Goal: Transaction & Acquisition: Purchase product/service

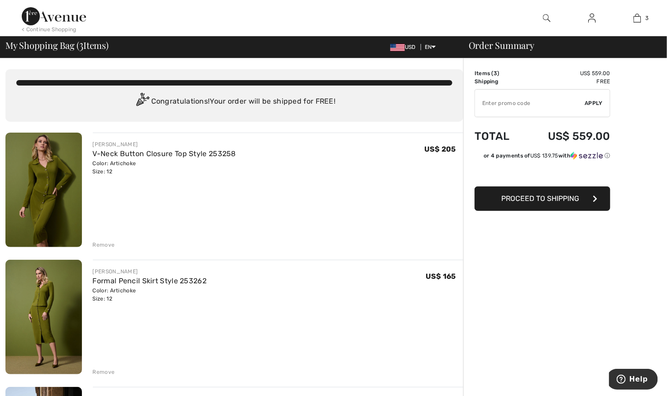
click at [104, 245] on div "Remove" at bounding box center [104, 245] width 22 height 8
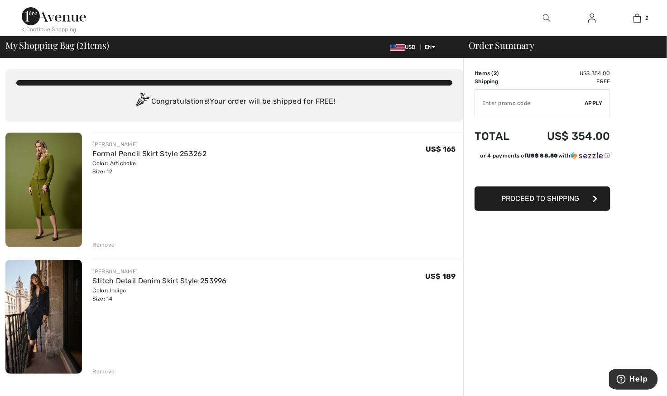
click at [103, 241] on div "Remove" at bounding box center [104, 245] width 22 height 8
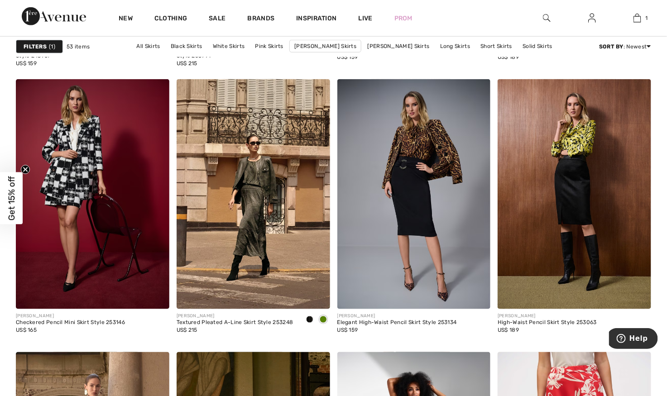
scroll to position [1567, 0]
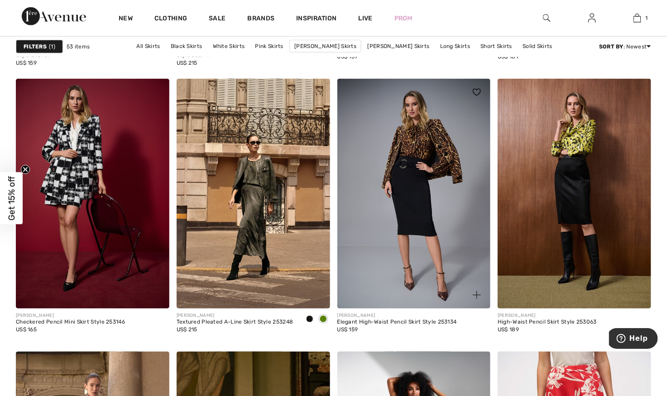
click at [435, 223] on img at bounding box center [413, 194] width 153 height 230
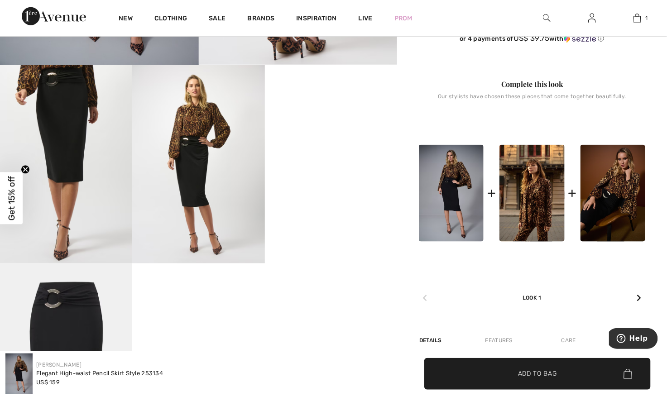
scroll to position [327, 0]
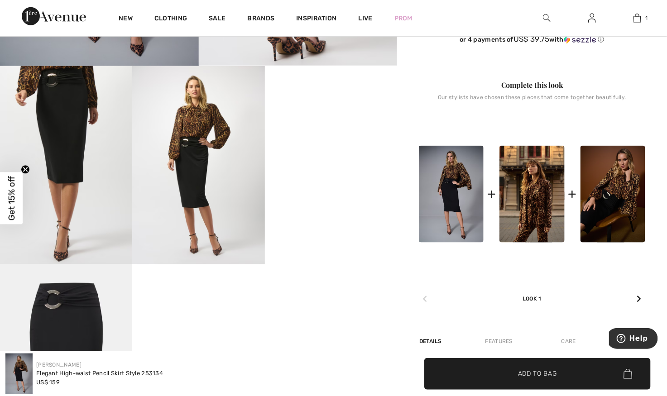
click at [350, 132] on video "Your browser does not support the video tag." at bounding box center [331, 99] width 132 height 66
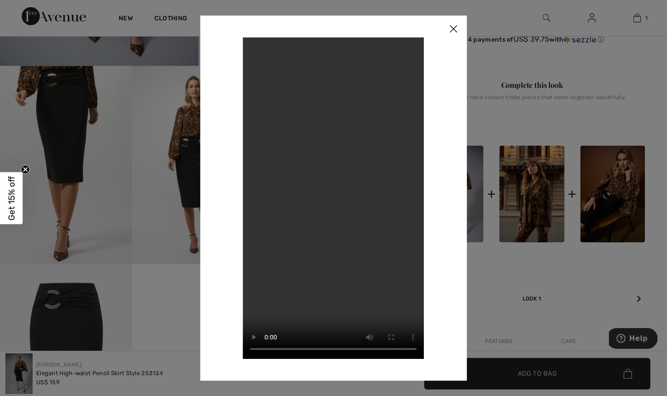
click at [452, 32] on img at bounding box center [453, 29] width 27 height 28
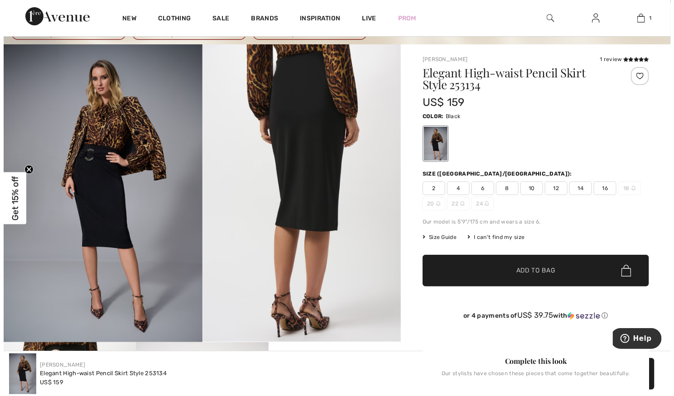
scroll to position [51, 0]
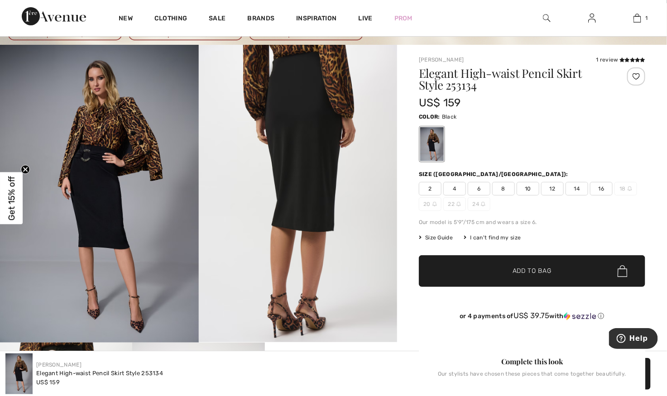
click at [116, 213] on img at bounding box center [99, 194] width 199 height 298
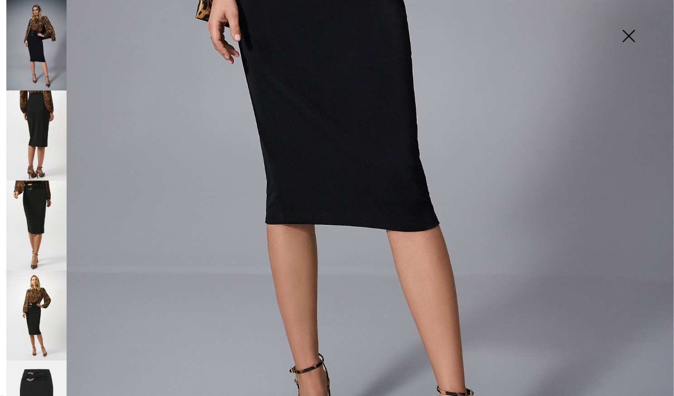
scroll to position [461, 0]
click at [43, 110] on img at bounding box center [36, 136] width 60 height 90
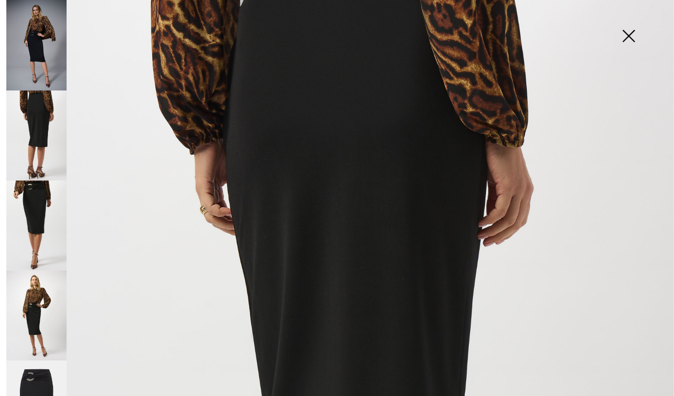
scroll to position [104, 0]
click at [36, 216] on img at bounding box center [36, 226] width 60 height 90
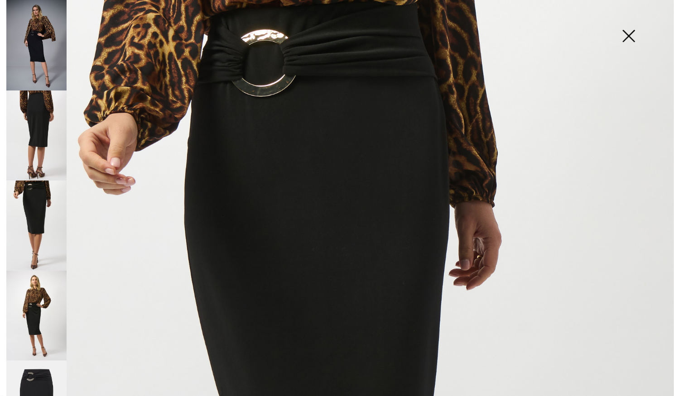
scroll to position [0, 0]
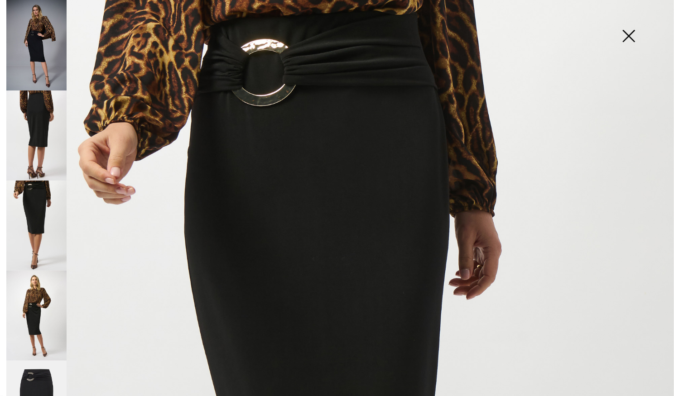
click at [35, 310] on img at bounding box center [36, 316] width 60 height 90
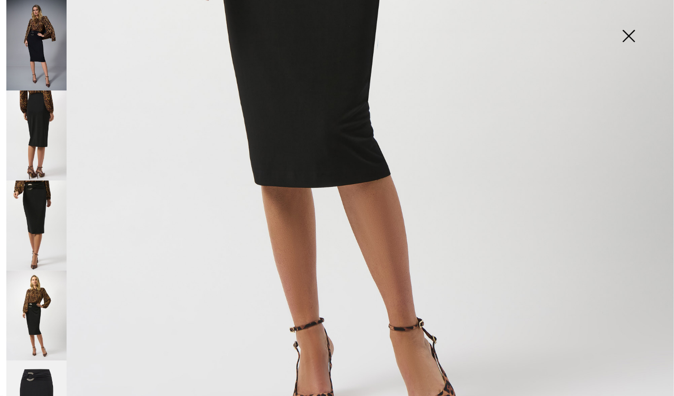
scroll to position [603, 0]
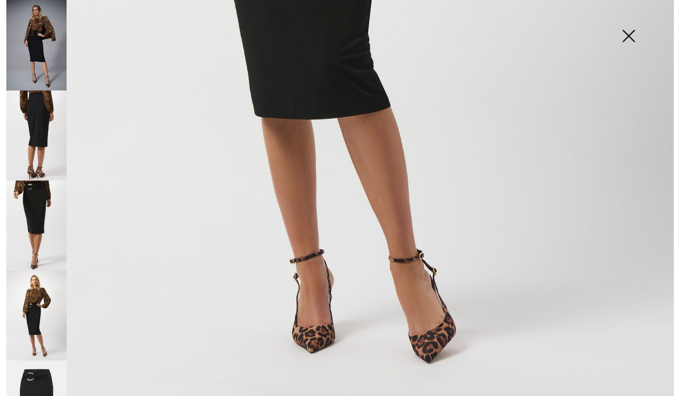
click at [35, 305] on img at bounding box center [36, 316] width 60 height 90
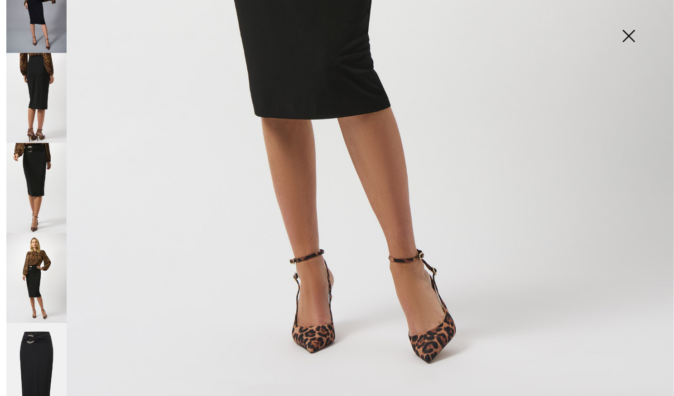
click at [35, 358] on img at bounding box center [36, 368] width 60 height 90
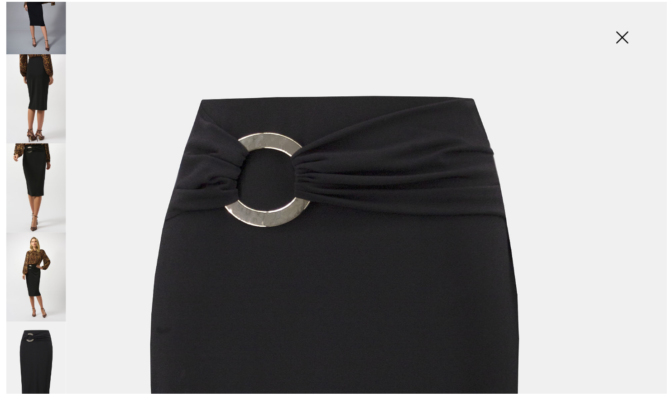
scroll to position [0, 0]
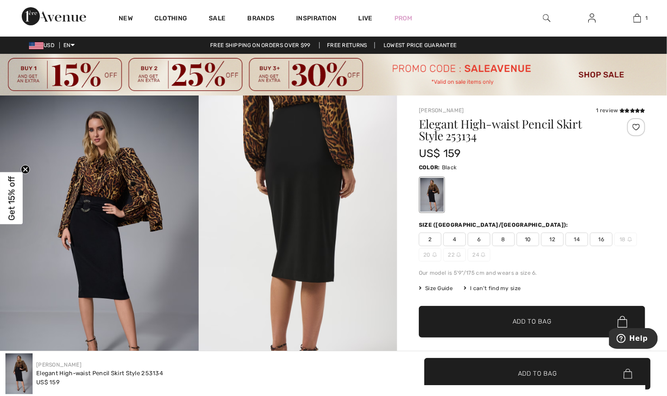
click at [551, 242] on span "12" at bounding box center [552, 240] width 23 height 14
click at [545, 323] on span "Add to Bag" at bounding box center [532, 322] width 39 height 10
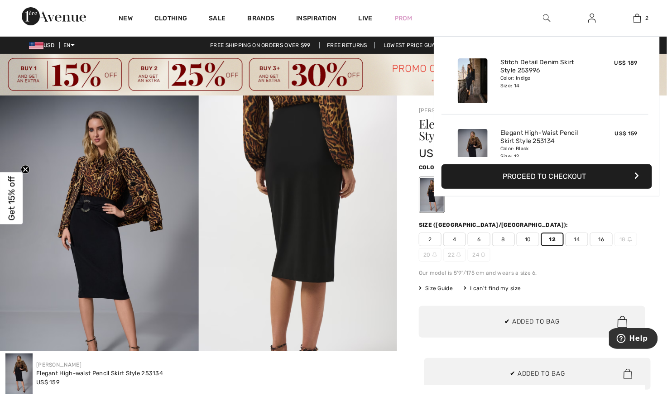
scroll to position [28, 0]
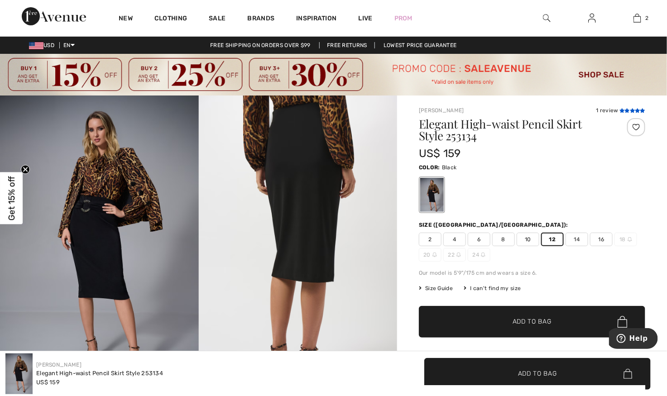
click at [622, 110] on icon at bounding box center [621, 110] width 5 height 5
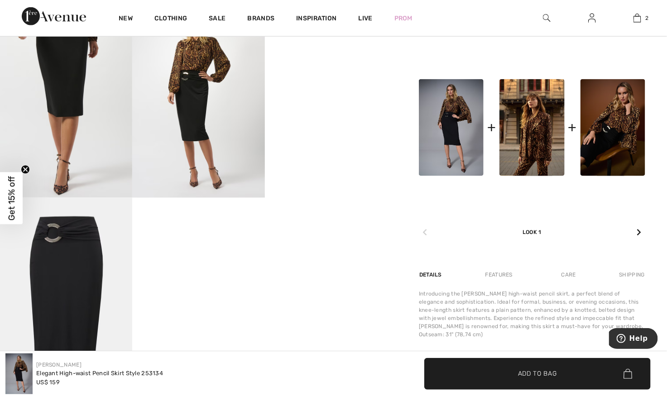
scroll to position [393, 0]
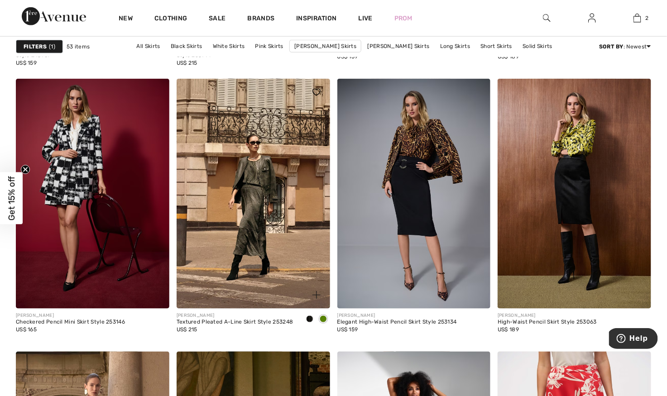
click at [261, 230] on img at bounding box center [253, 194] width 153 height 230
click at [101, 254] on img at bounding box center [92, 194] width 153 height 230
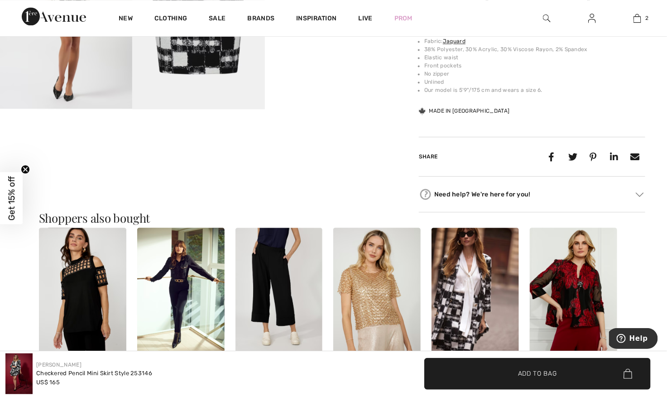
scroll to position [682, 0]
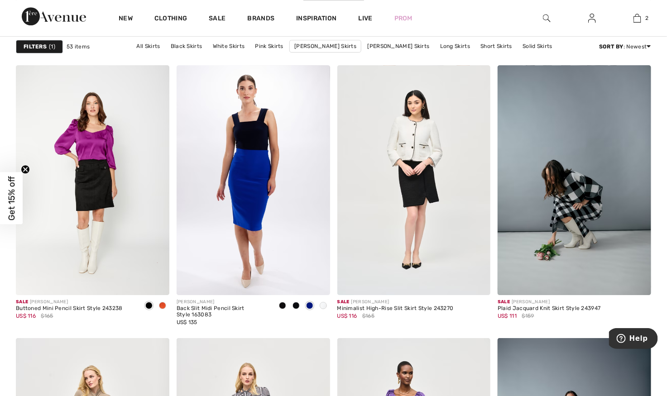
scroll to position [3519, 0]
click at [254, 211] on img at bounding box center [253, 180] width 153 height 230
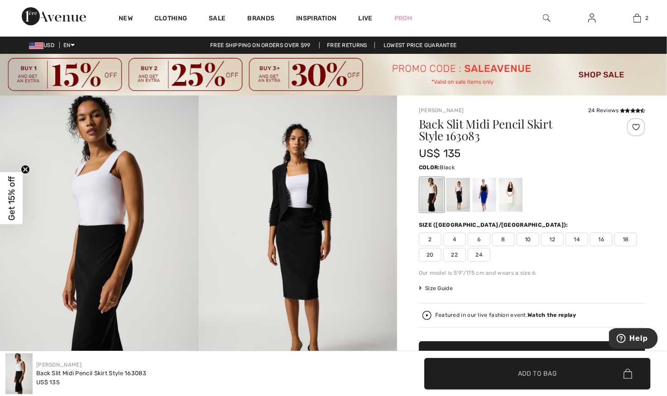
click at [457, 194] on div at bounding box center [458, 195] width 24 height 34
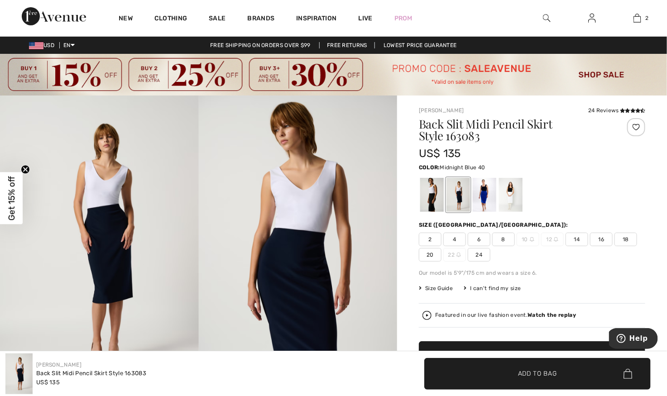
click at [485, 197] on div at bounding box center [485, 195] width 24 height 34
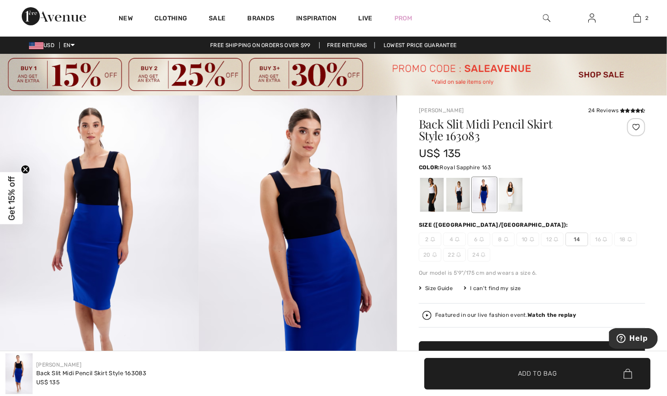
click at [509, 194] on div at bounding box center [511, 195] width 24 height 34
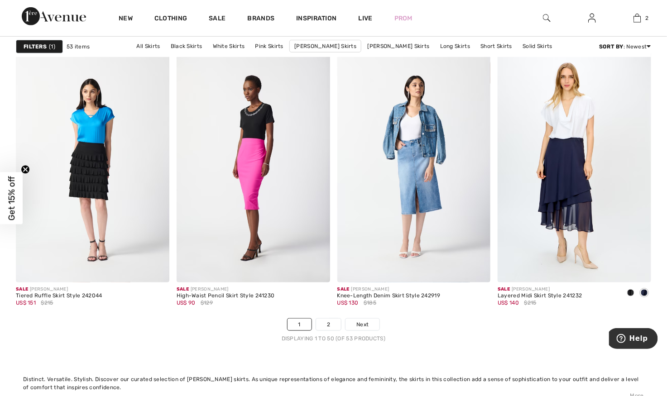
scroll to position [4080, 0]
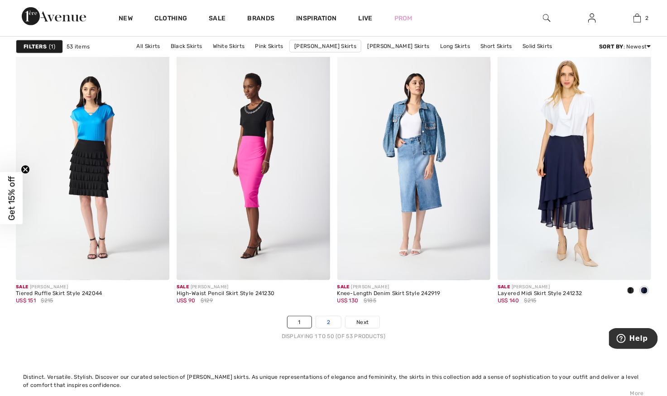
click at [328, 324] on link "2" at bounding box center [328, 322] width 25 height 12
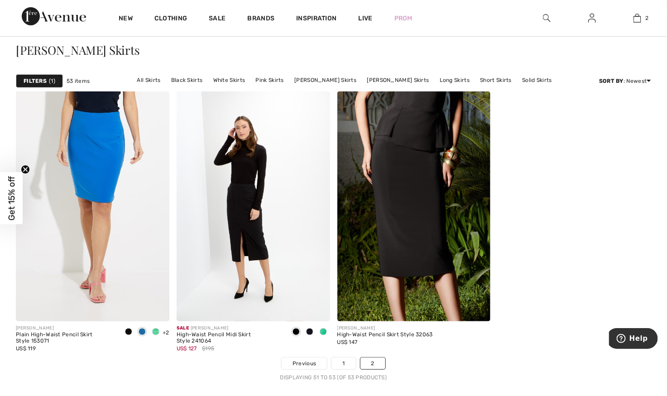
scroll to position [77, 0]
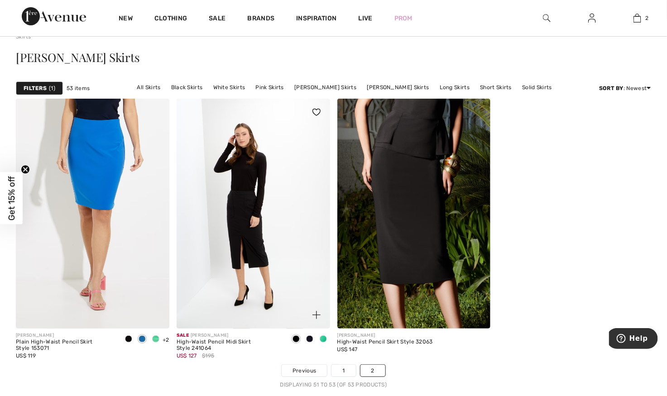
click at [260, 230] on img at bounding box center [253, 214] width 153 height 230
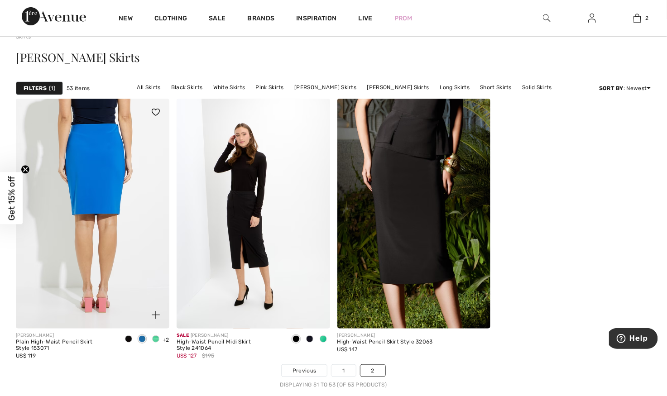
click at [83, 178] on img at bounding box center [92, 214] width 153 height 230
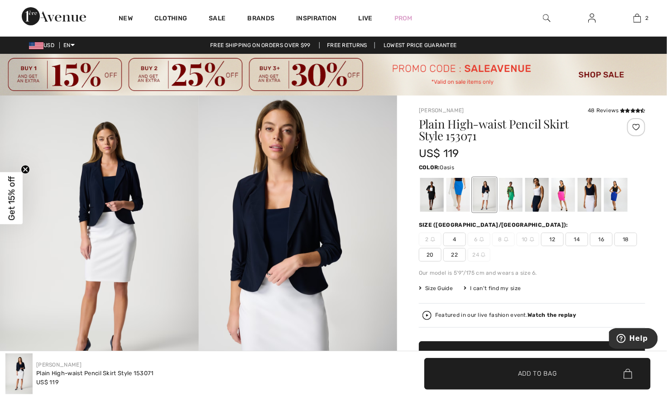
click at [460, 192] on div at bounding box center [458, 195] width 24 height 34
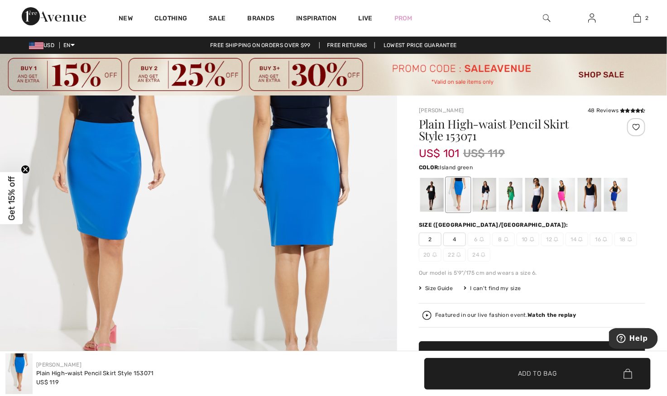
click at [512, 198] on div at bounding box center [511, 195] width 24 height 34
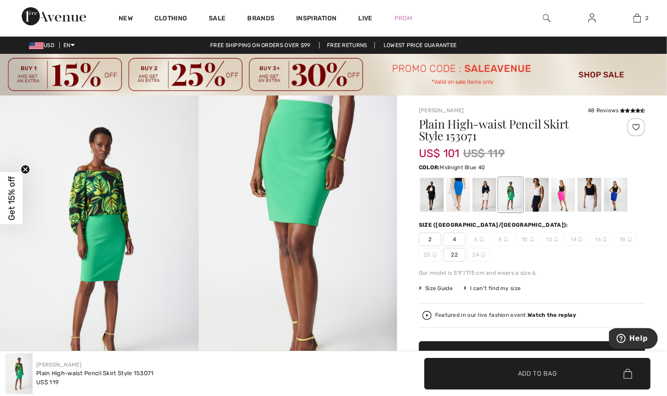
click at [536, 197] on div at bounding box center [537, 195] width 24 height 34
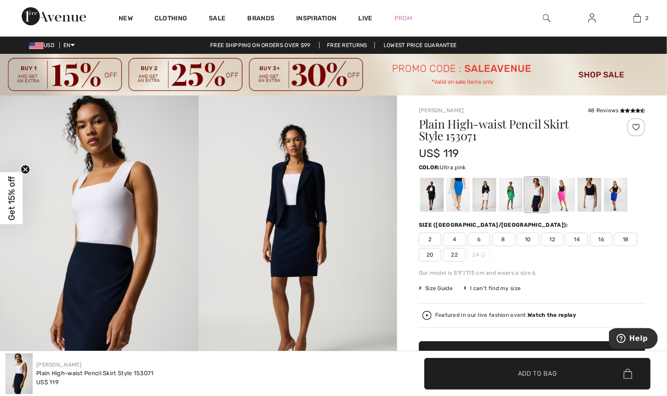
click at [563, 197] on div at bounding box center [563, 195] width 24 height 34
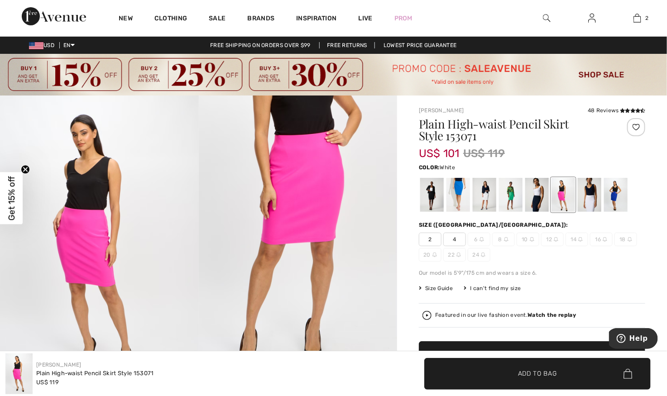
click at [594, 197] on div at bounding box center [590, 195] width 24 height 34
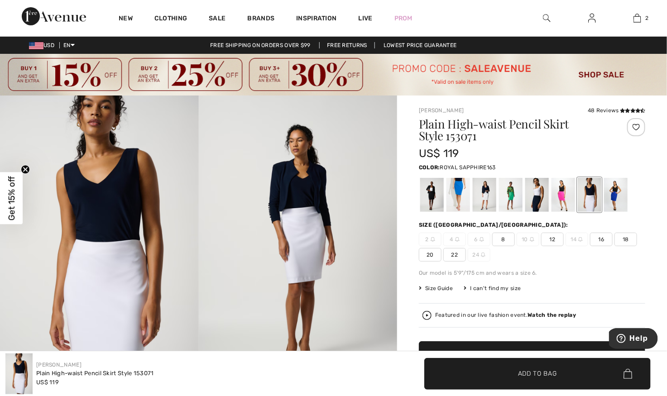
click at [617, 194] on div at bounding box center [616, 195] width 24 height 34
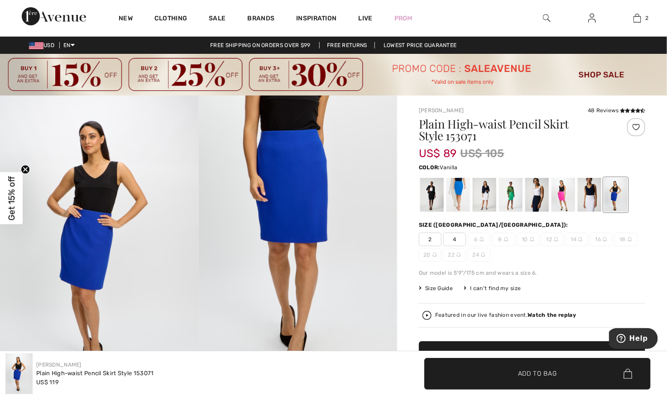
click at [481, 196] on div at bounding box center [485, 195] width 24 height 34
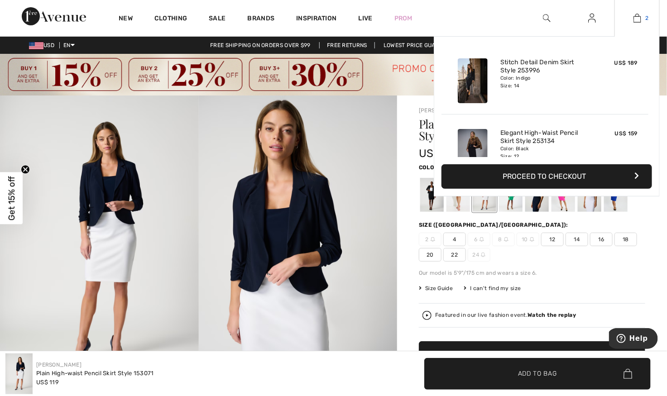
click at [640, 18] on img at bounding box center [637, 18] width 8 height 11
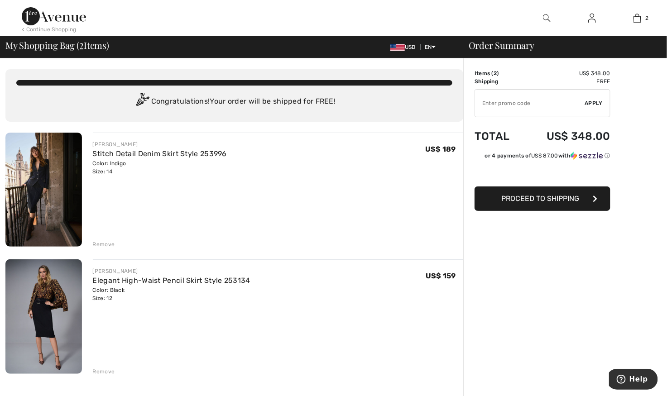
click at [513, 101] on input "TEXT" at bounding box center [530, 103] width 110 height 27
type input "SALEAVENUE"
click at [593, 102] on span "Apply" at bounding box center [594, 103] width 18 height 8
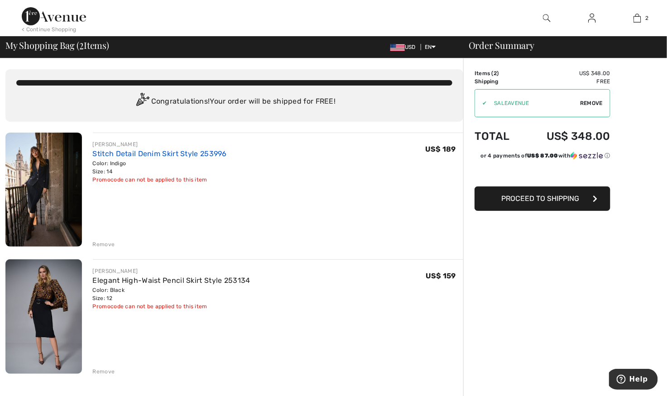
click at [99, 156] on link "Stitch Detail Denim Skirt Style 253996" at bounding box center [160, 153] width 134 height 9
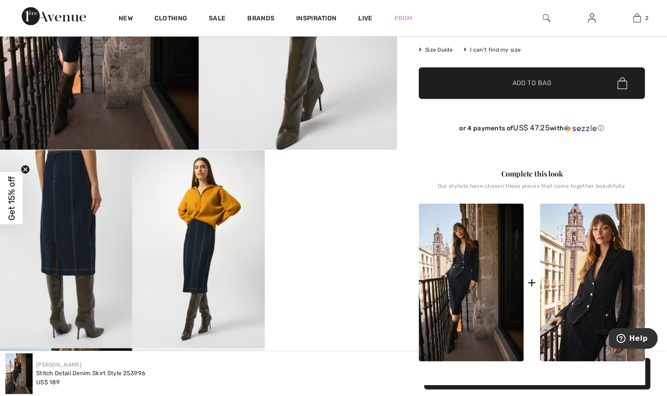
scroll to position [243, 0]
click at [66, 243] on img at bounding box center [66, 249] width 132 height 198
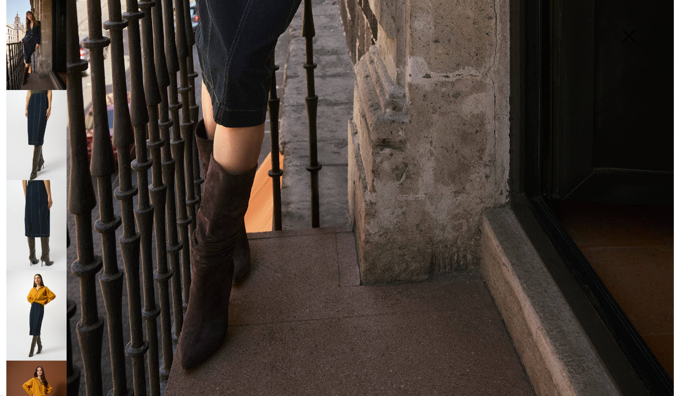
scroll to position [604, 0]
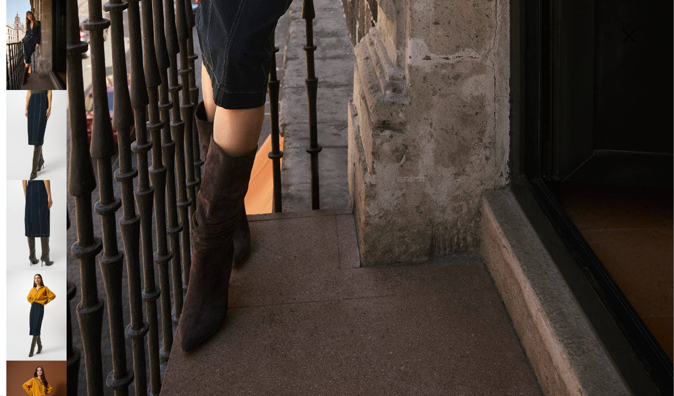
click at [36, 125] on img at bounding box center [36, 135] width 60 height 90
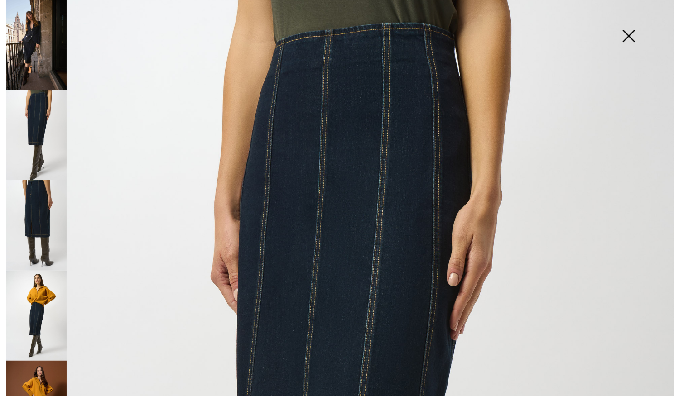
scroll to position [0, 0]
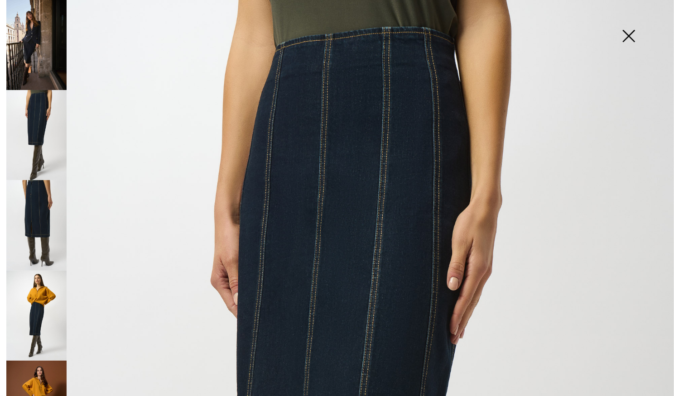
click at [36, 218] on img at bounding box center [36, 225] width 60 height 90
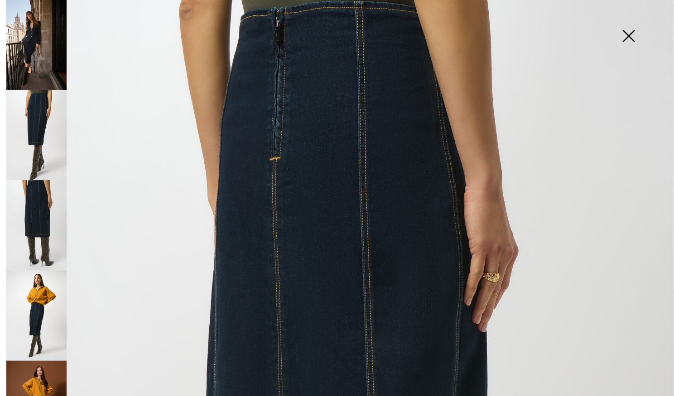
click at [38, 300] on img at bounding box center [36, 316] width 60 height 90
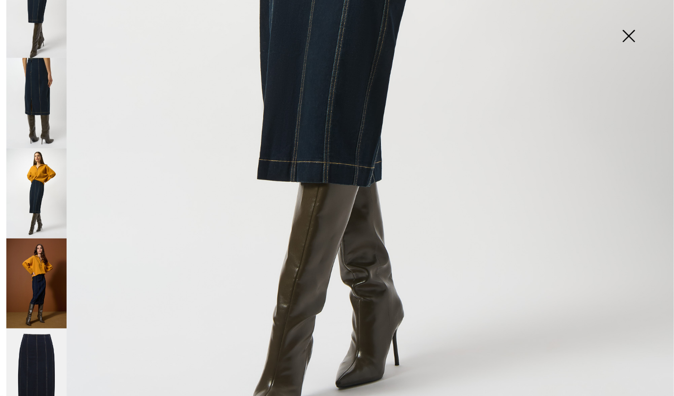
scroll to position [123, 0]
click at [36, 275] on img at bounding box center [36, 283] width 60 height 91
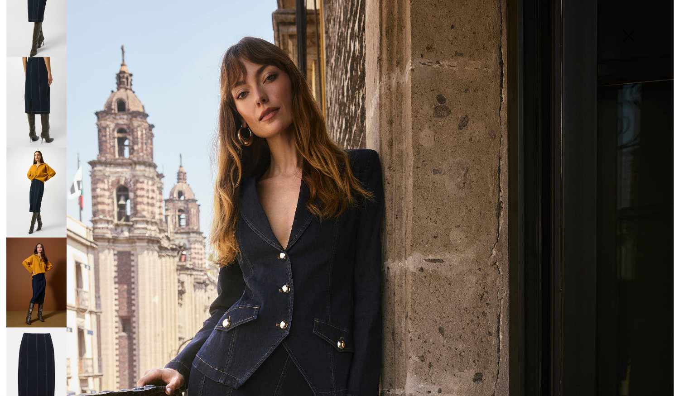
scroll to position [84, 0]
click at [44, 355] on img at bounding box center [36, 373] width 60 height 91
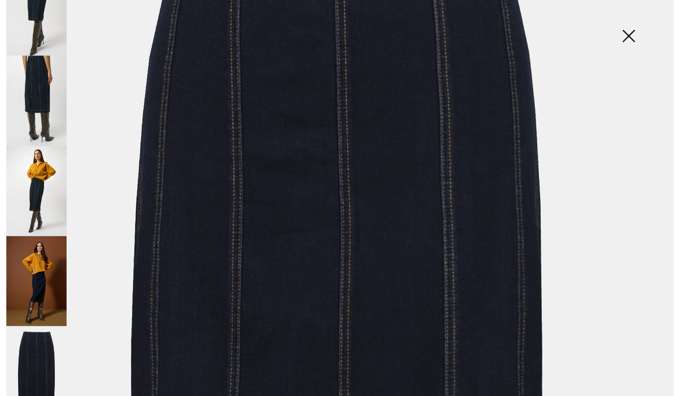
scroll to position [0, 0]
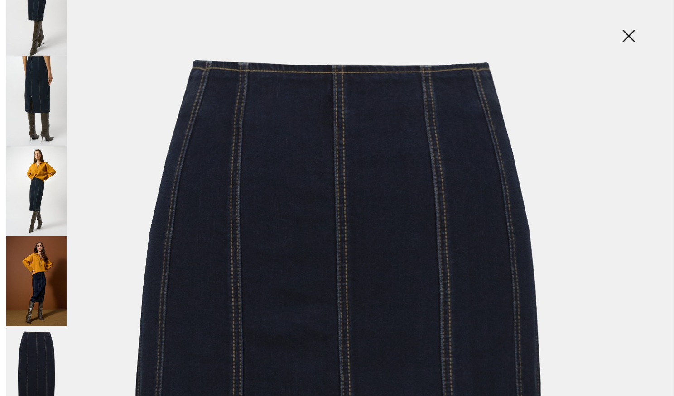
click at [628, 33] on img at bounding box center [628, 37] width 45 height 47
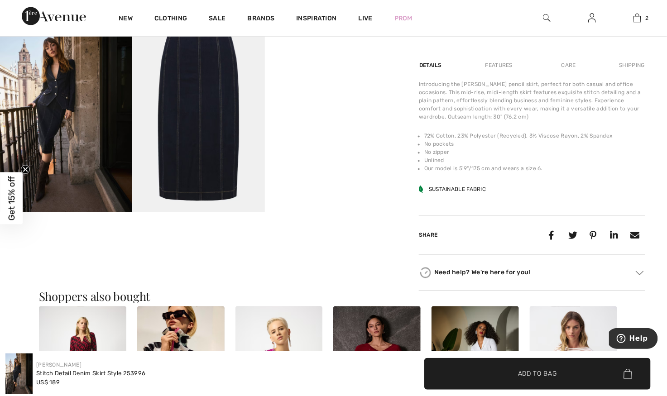
scroll to position [581, 0]
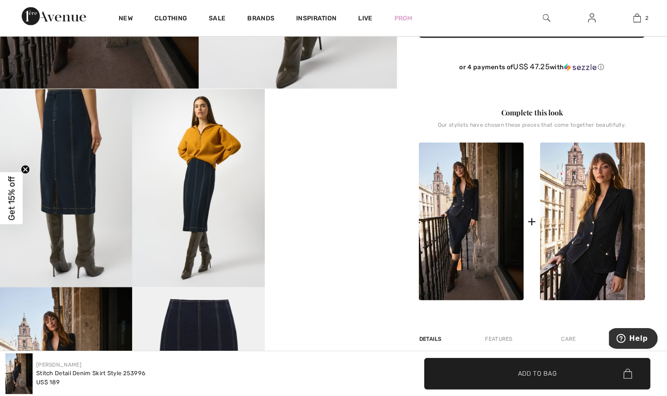
click at [80, 156] on img at bounding box center [66, 188] width 132 height 198
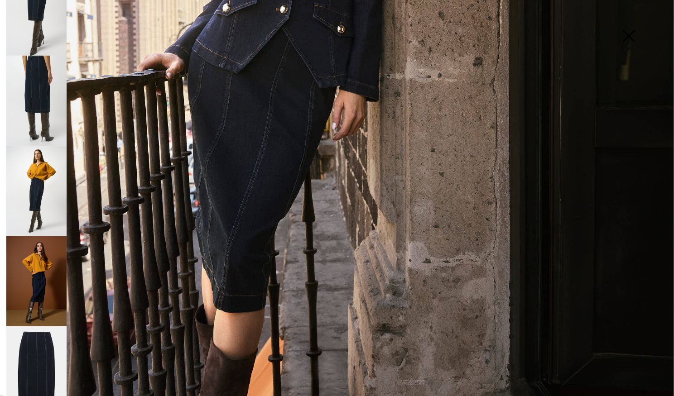
scroll to position [402, 0]
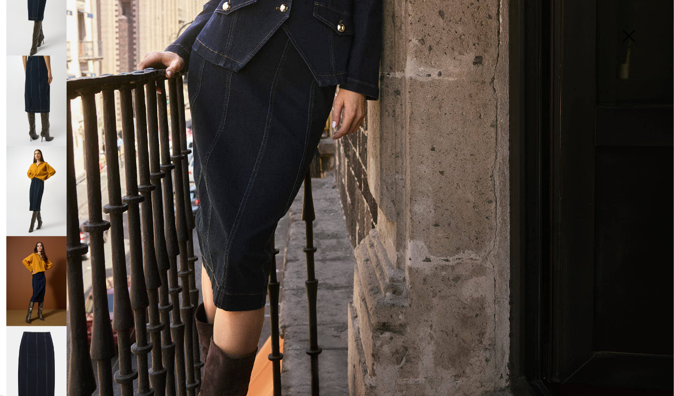
click at [42, 88] on img at bounding box center [36, 101] width 60 height 90
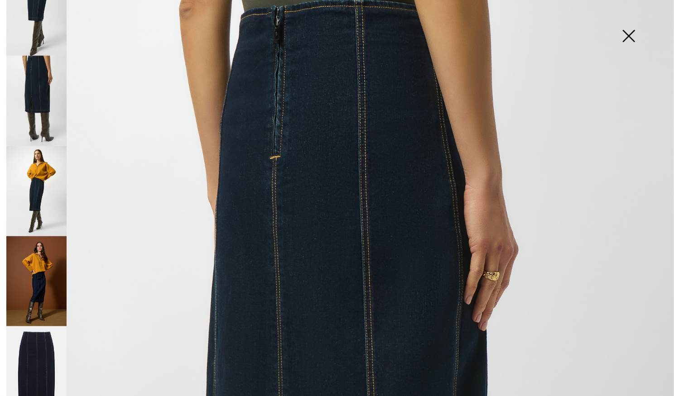
scroll to position [0, 0]
click at [633, 35] on img at bounding box center [628, 37] width 45 height 47
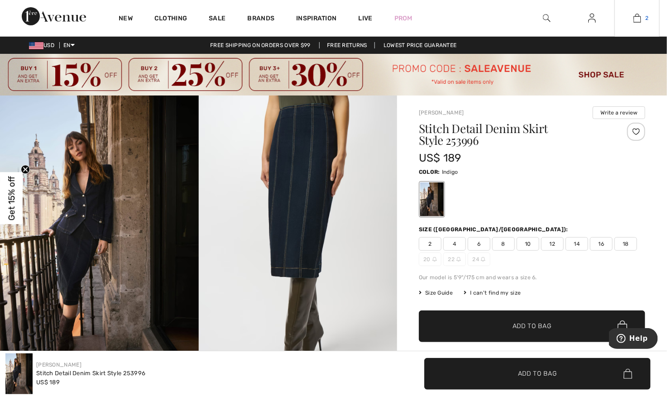
click at [642, 21] on link "2" at bounding box center [637, 18] width 44 height 11
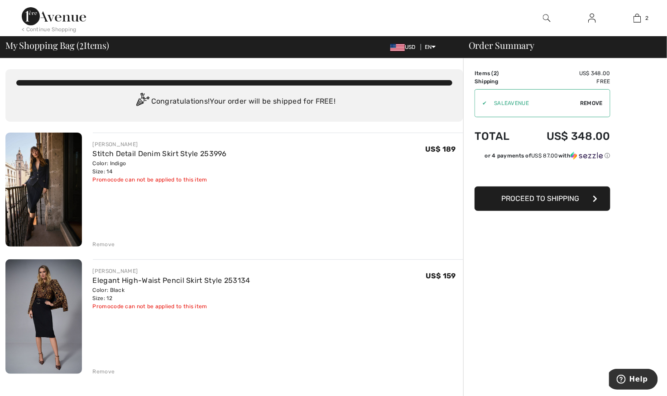
click at [102, 244] on div "Remove" at bounding box center [104, 244] width 22 height 8
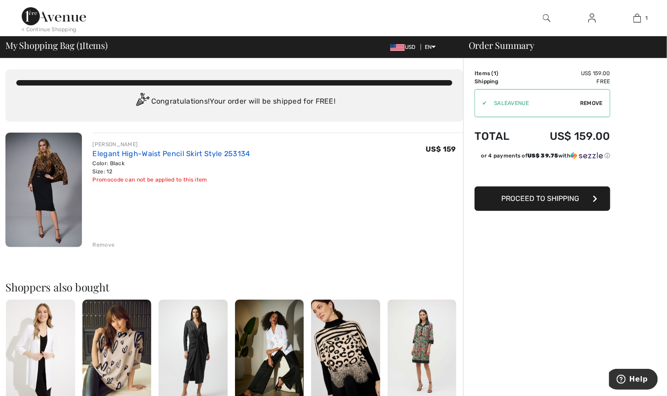
click at [113, 155] on link "Elegant High-Waist Pencil Skirt Style 253134" at bounding box center [172, 153] width 158 height 9
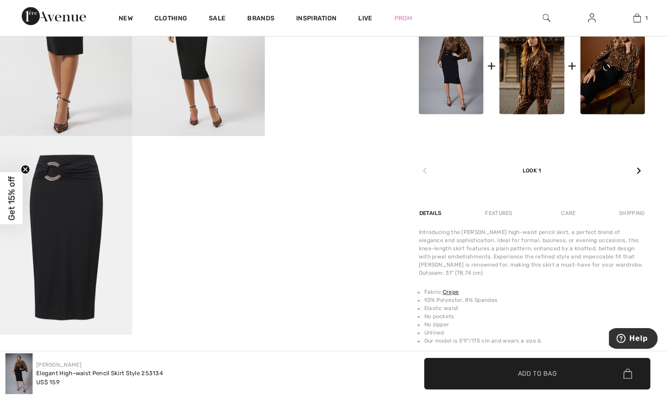
scroll to position [457, 0]
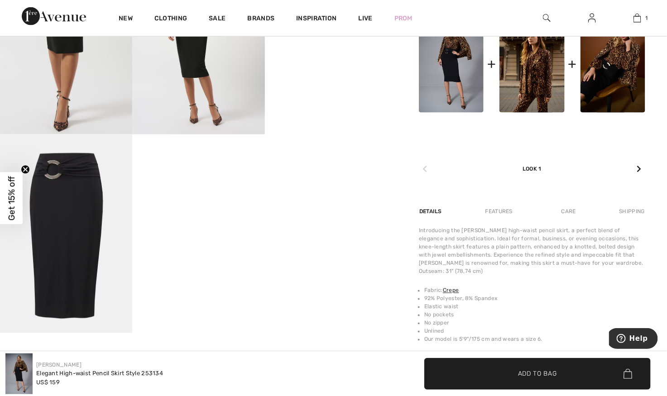
click at [492, 210] on div "Features" at bounding box center [499, 212] width 43 height 16
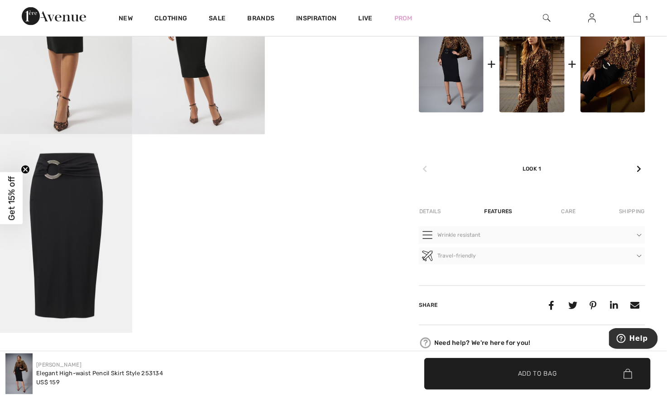
click at [571, 213] on div "Care" at bounding box center [569, 212] width 30 height 16
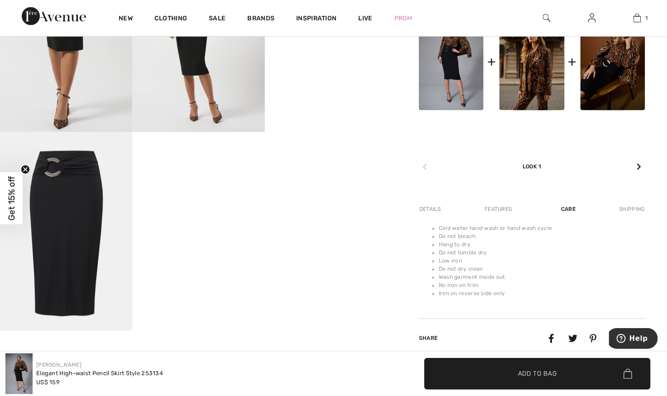
scroll to position [461, 0]
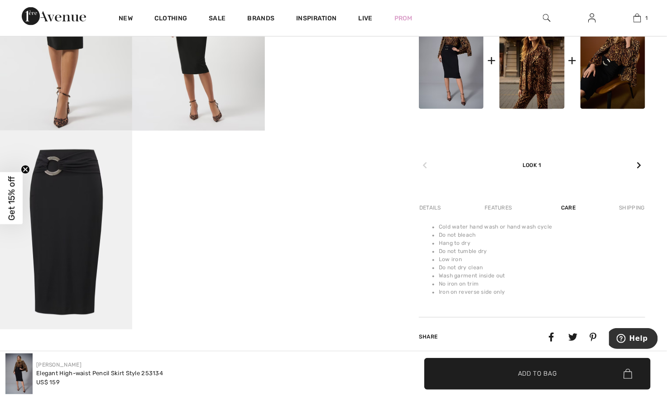
click at [432, 209] on div "Details" at bounding box center [431, 208] width 24 height 16
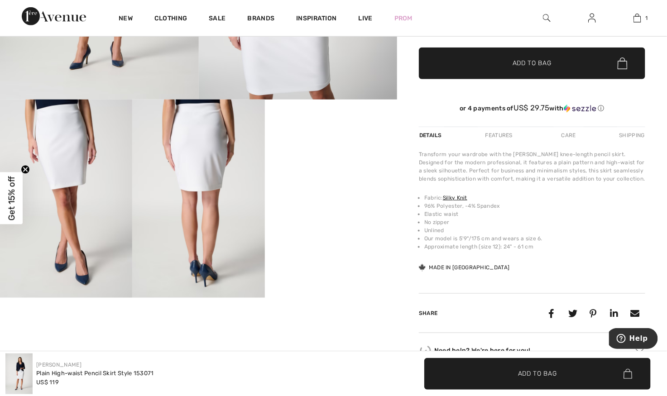
scroll to position [295, 0]
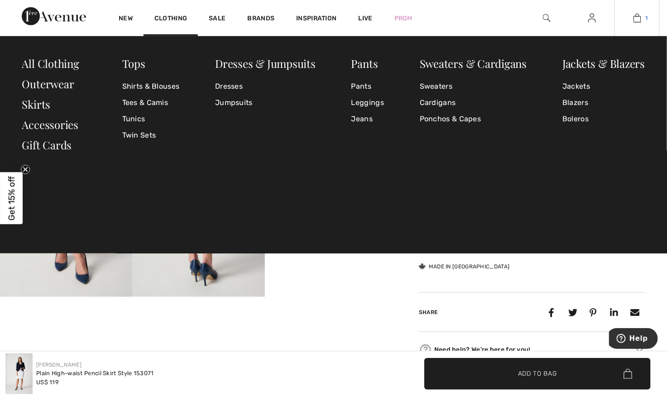
click at [646, 15] on span "1" at bounding box center [647, 18] width 2 height 8
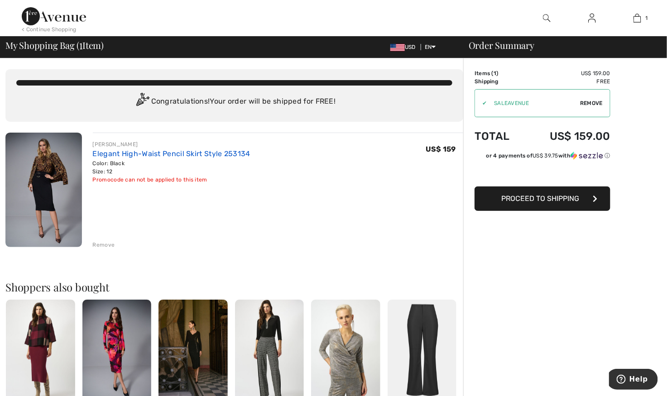
click at [109, 149] on link "Elegant High-Waist Pencil Skirt Style 253134" at bounding box center [172, 153] width 158 height 9
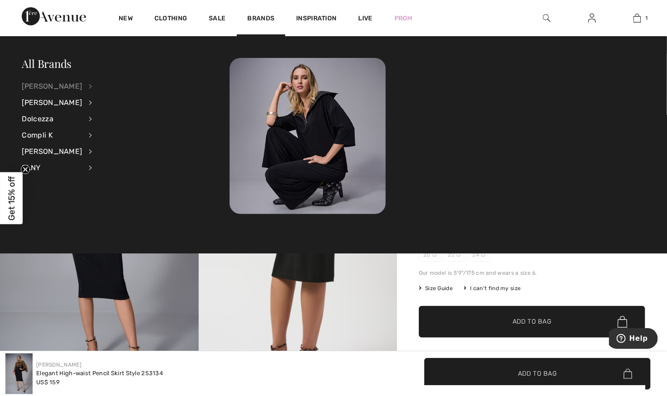
click at [72, 85] on div "[PERSON_NAME]" at bounding box center [52, 86] width 60 height 16
click at [119, 115] on link "Dresses & Jumpsuits" at bounding box center [139, 115] width 70 height 15
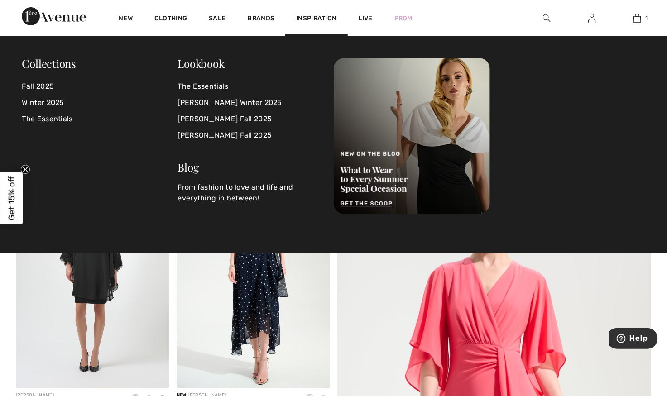
scroll to position [16, 0]
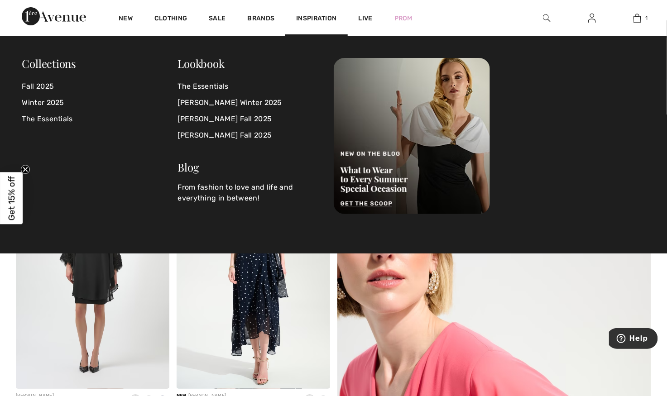
scroll to position [24, 0]
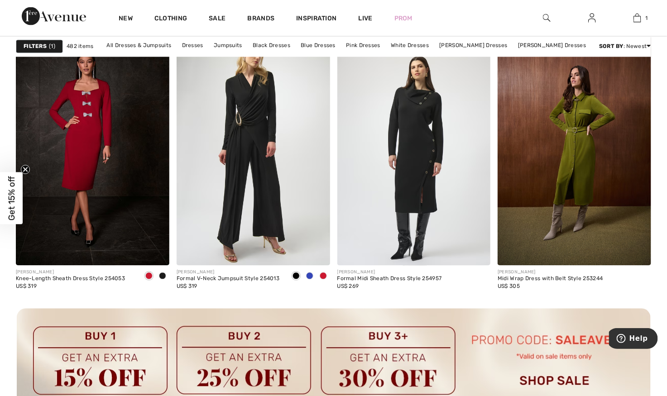
scroll to position [1885, 0]
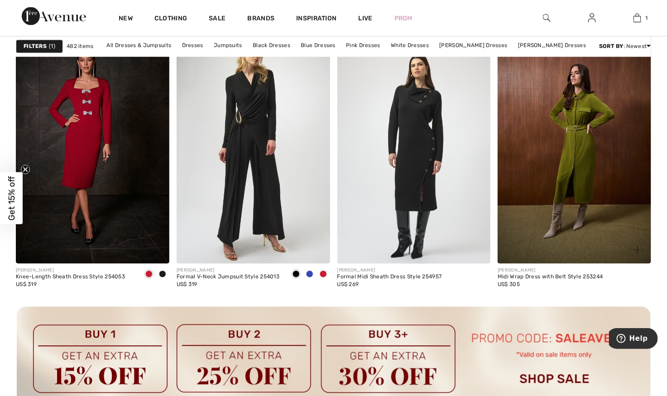
click at [572, 195] on img at bounding box center [574, 149] width 153 height 230
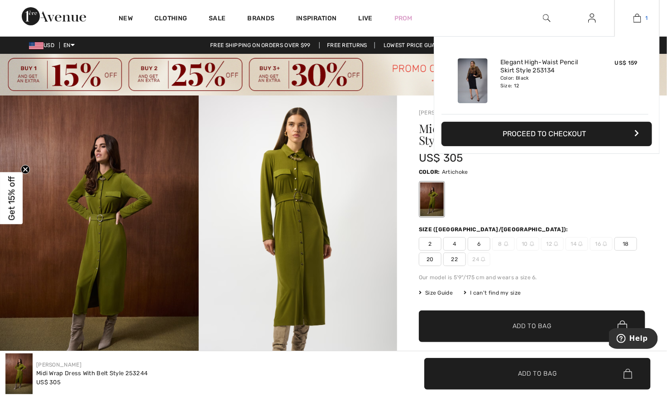
click at [649, 17] on link "1" at bounding box center [637, 18] width 44 height 11
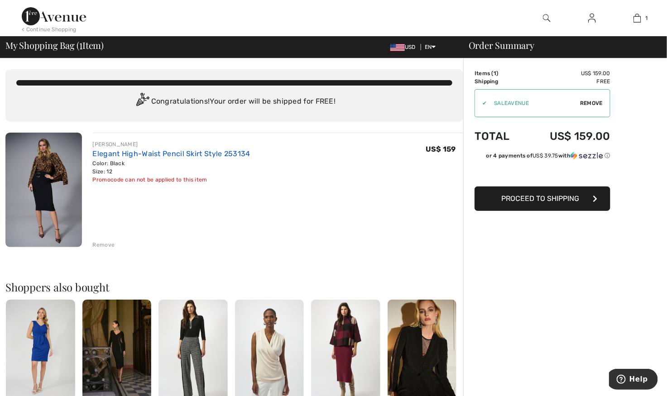
click at [110, 154] on link "Elegant High-Waist Pencil Skirt Style 253134" at bounding box center [172, 153] width 158 height 9
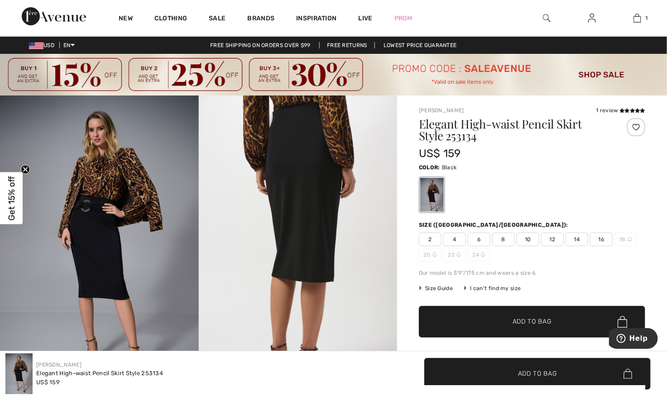
click at [138, 260] on img at bounding box center [99, 245] width 199 height 298
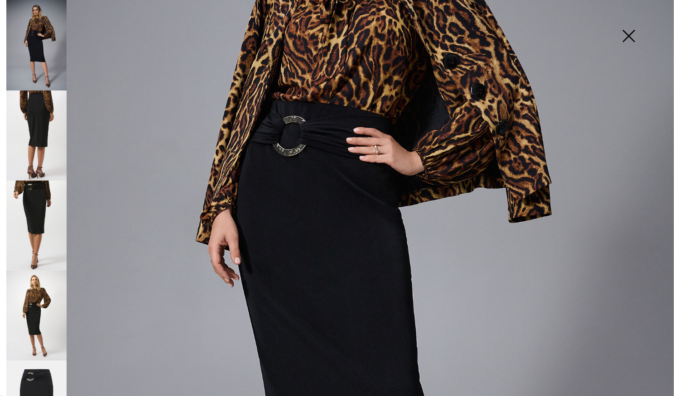
scroll to position [241, 0]
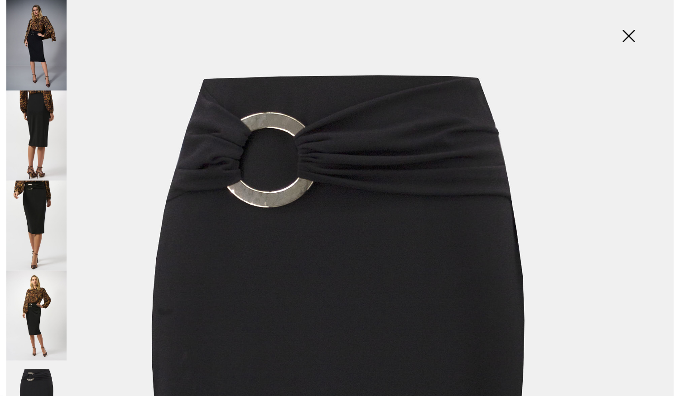
scroll to position [0, 0]
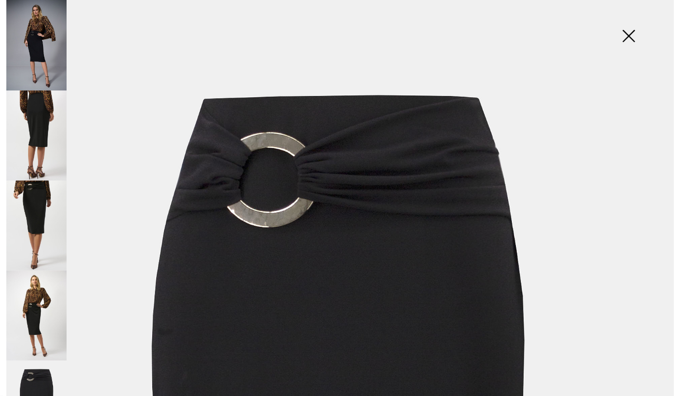
click at [36, 46] on img at bounding box center [36, 45] width 60 height 91
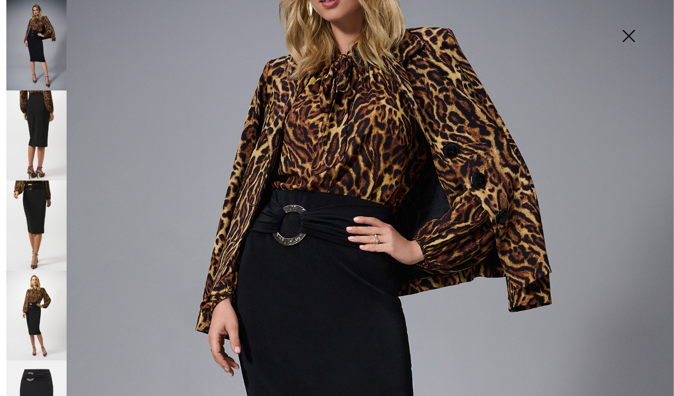
scroll to position [154, 0]
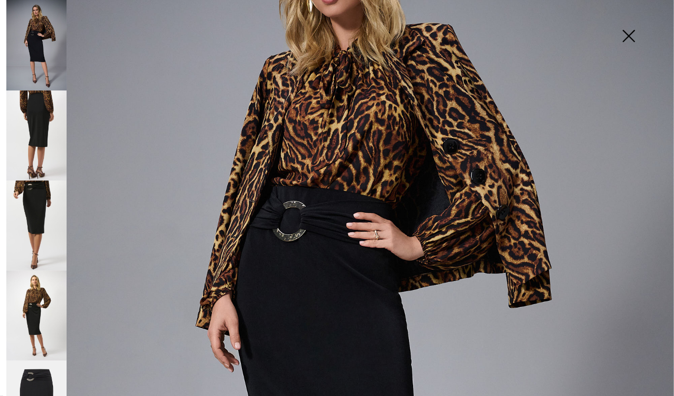
click at [34, 208] on img at bounding box center [36, 226] width 60 height 90
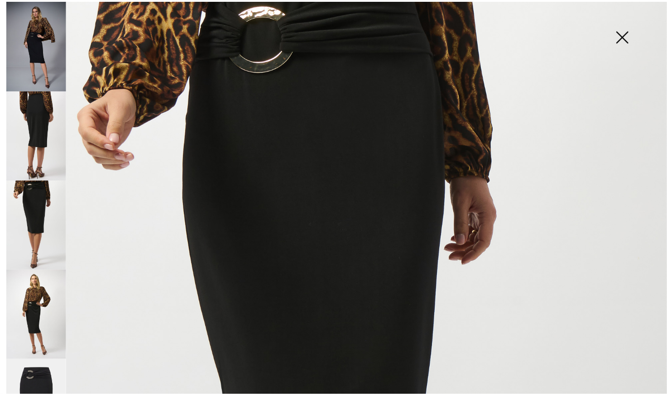
scroll to position [0, 0]
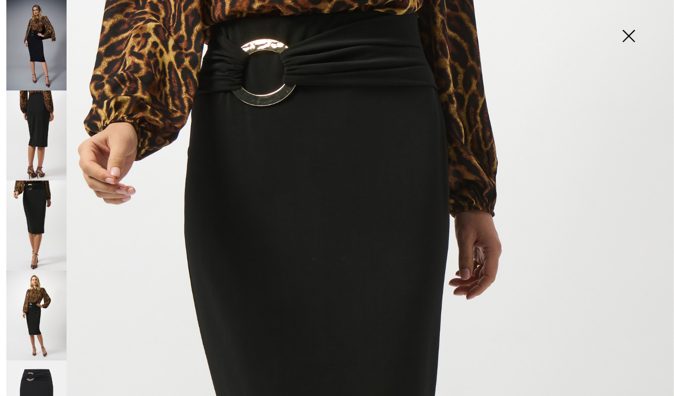
click at [38, 116] on img at bounding box center [36, 136] width 60 height 90
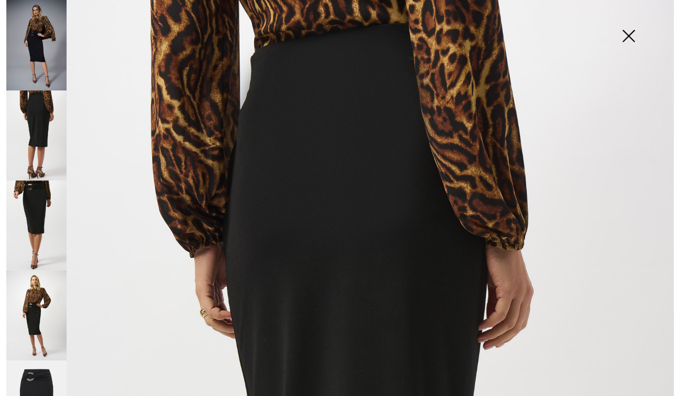
click at [623, 31] on img at bounding box center [628, 37] width 45 height 47
